Goal: Obtain resource: Download file/media

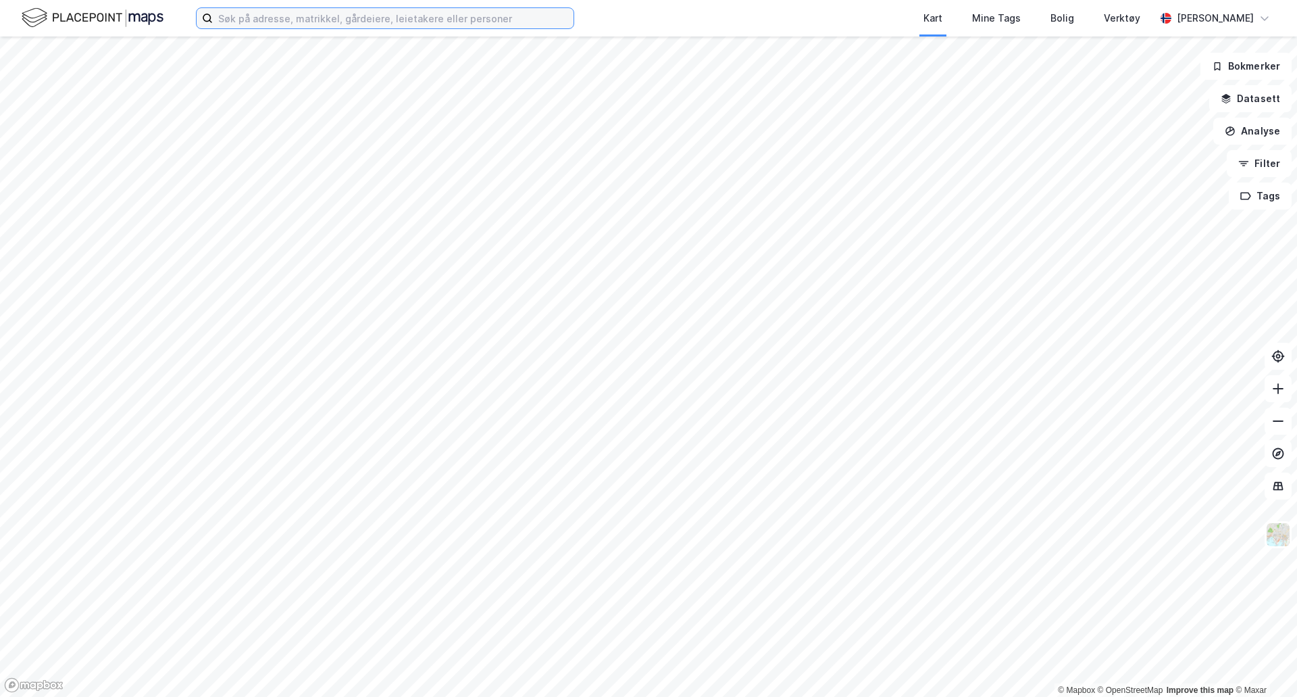
click at [253, 23] on input at bounding box center [393, 18] width 361 height 20
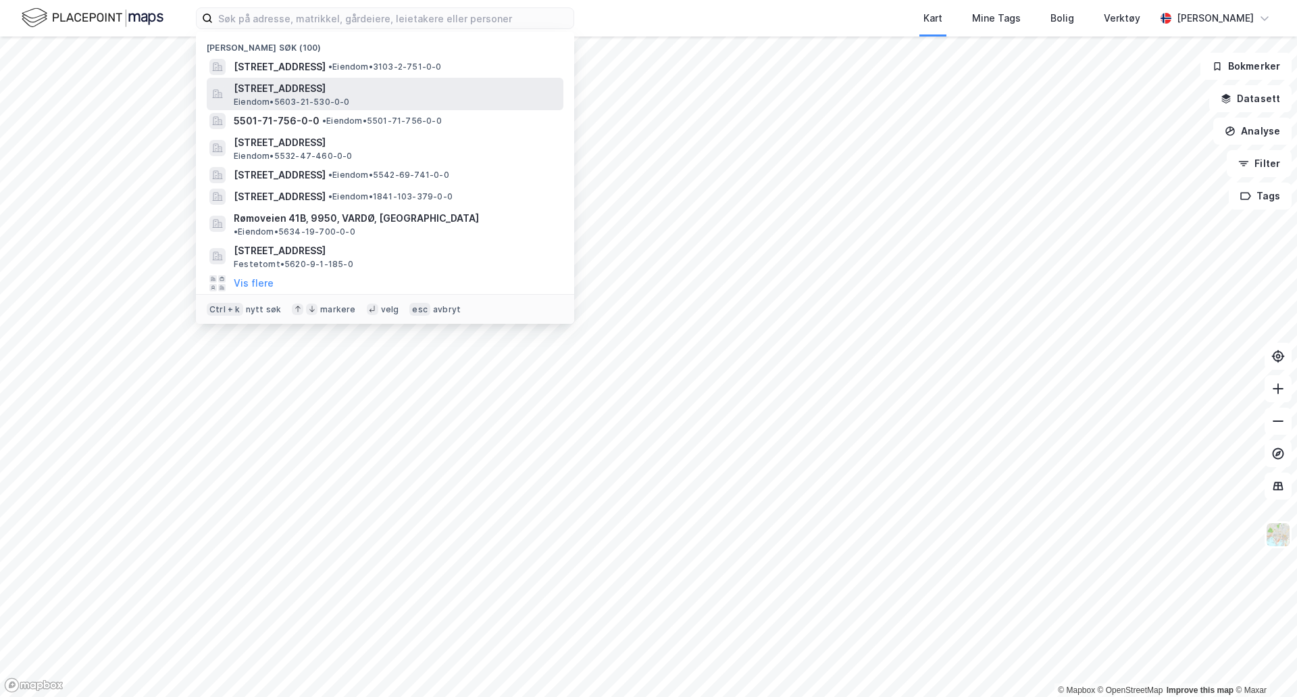
click at [422, 91] on span "[STREET_ADDRESS]" at bounding box center [396, 88] width 324 height 16
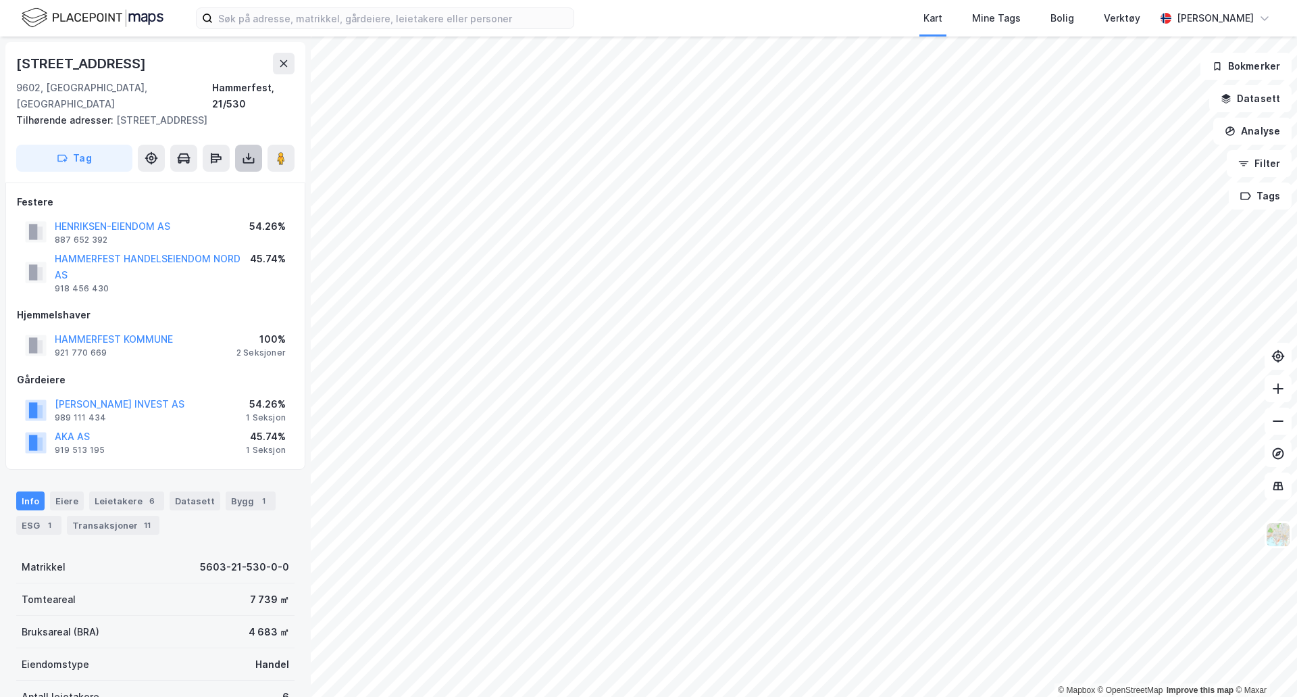
click at [247, 151] on icon at bounding box center [249, 158] width 14 height 14
click at [228, 174] on div "Last ned grunnbok" at bounding box center [190, 185] width 144 height 22
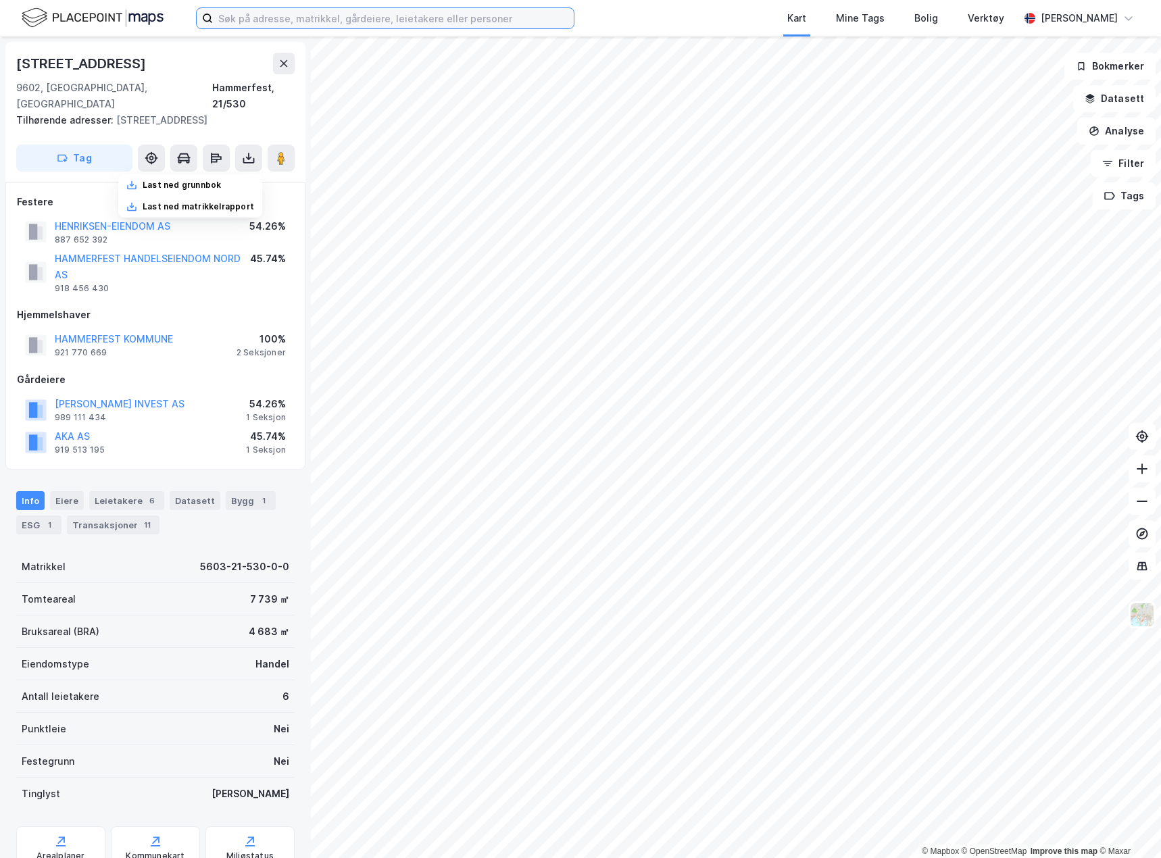
click at [270, 19] on input at bounding box center [393, 18] width 361 height 20
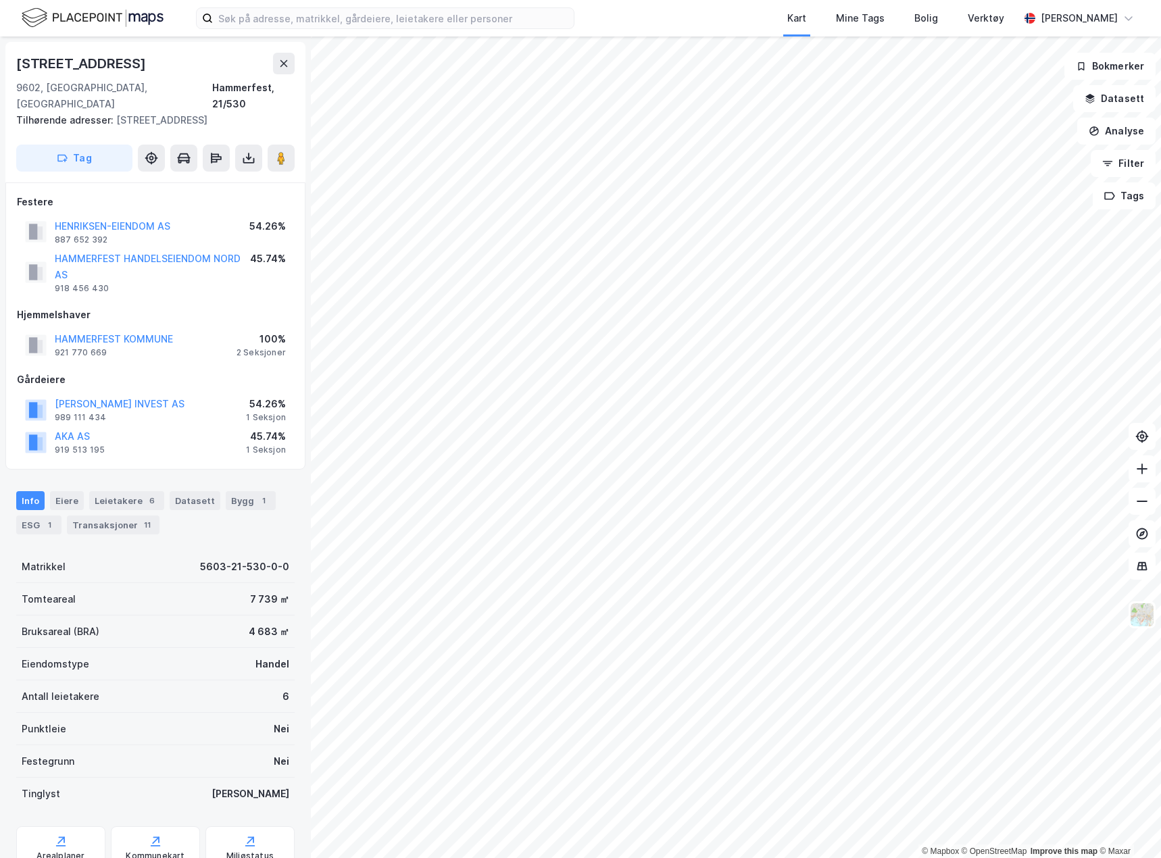
click at [132, 49] on div "[STREET_ADDRESS], [GEOGRAPHIC_DATA] Hammerfest, 21/530 Tilhørende adresser: [ST…" at bounding box center [155, 112] width 300 height 141
